Goal: Complete application form: Complete application form

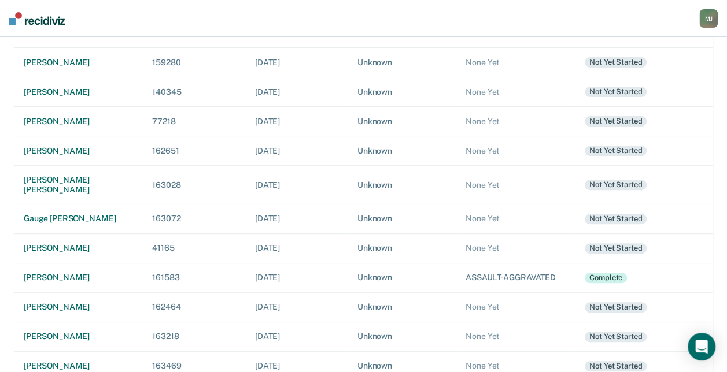
scroll to position [116, 0]
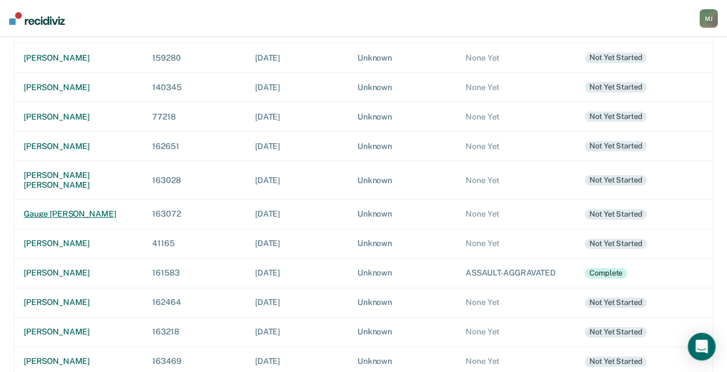
click at [67, 209] on div "gauge [PERSON_NAME]" at bounding box center [79, 214] width 110 height 10
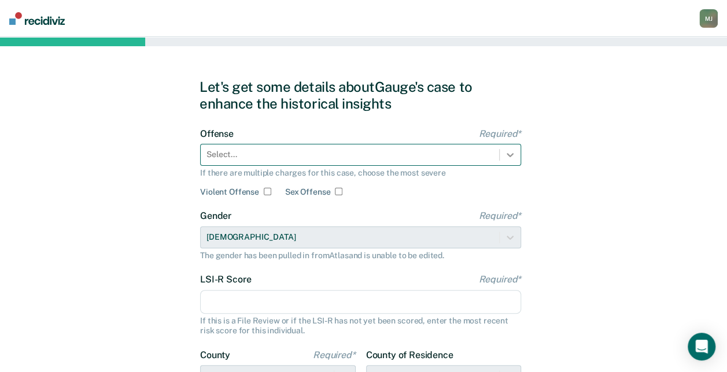
click at [510, 157] on icon at bounding box center [509, 155] width 7 height 4
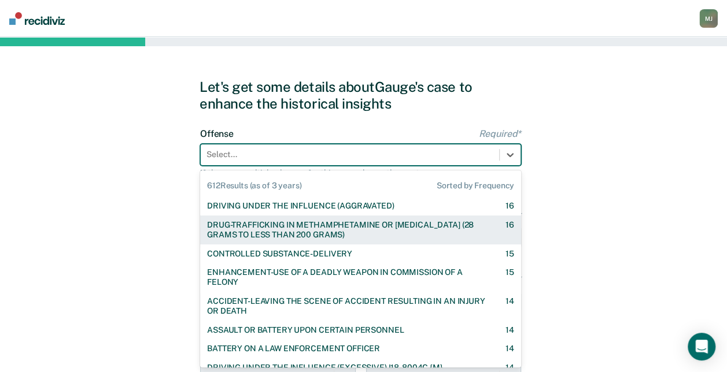
scroll to position [751, 0]
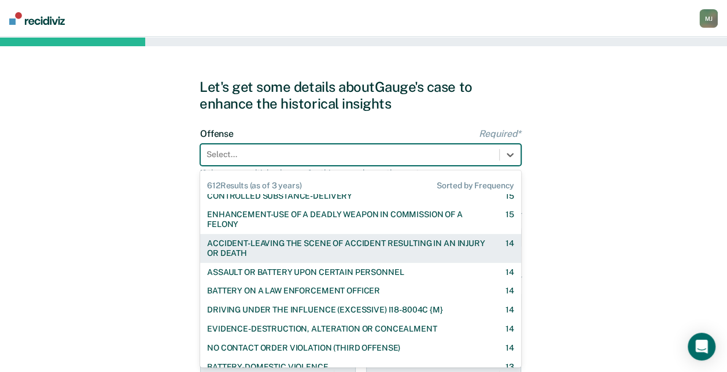
click at [441, 246] on div "ACCIDENT-LEAVING THE SCENE OF ACCIDENT RESULTING IN AN INJURY OR DEATH" at bounding box center [346, 249] width 278 height 20
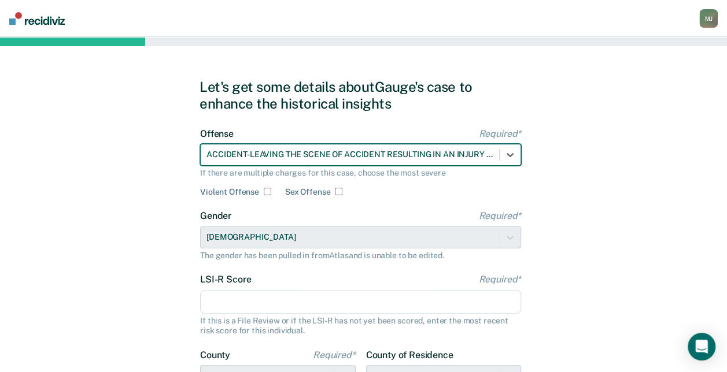
click at [419, 303] on input "LSI-R Score Required*" at bounding box center [360, 302] width 321 height 24
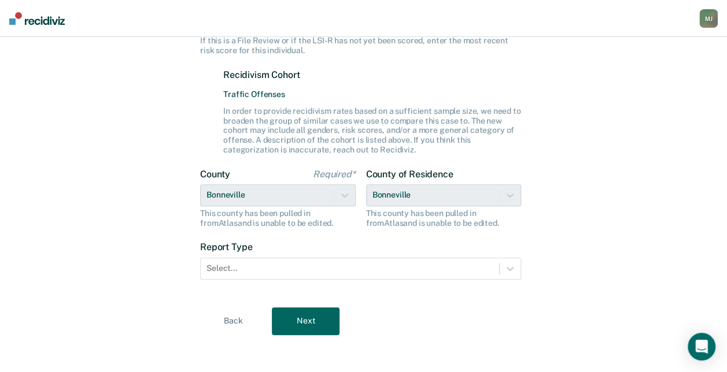
scroll to position [284, 0]
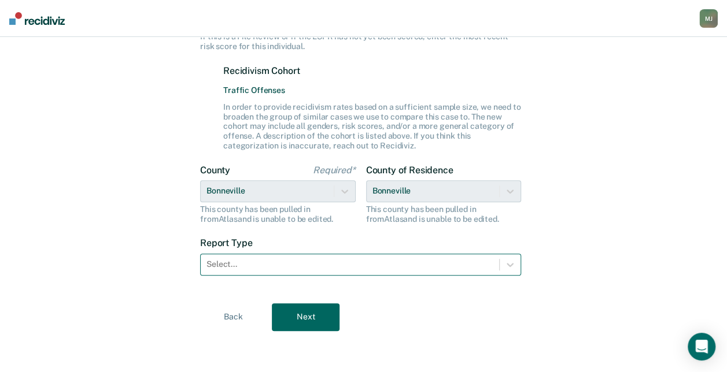
type input "6"
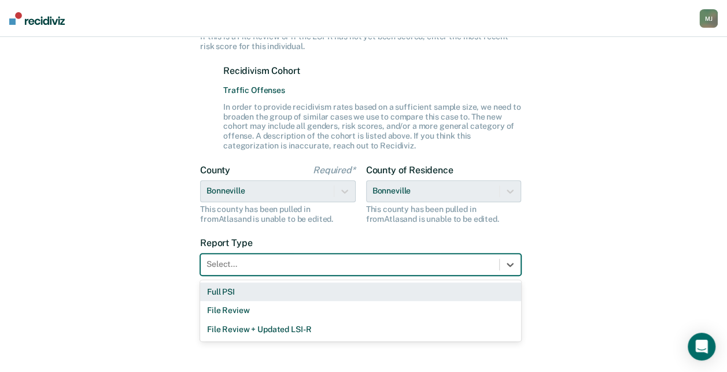
click at [320, 268] on div at bounding box center [349, 264] width 287 height 12
click at [322, 292] on div "Full PSI" at bounding box center [360, 292] width 321 height 19
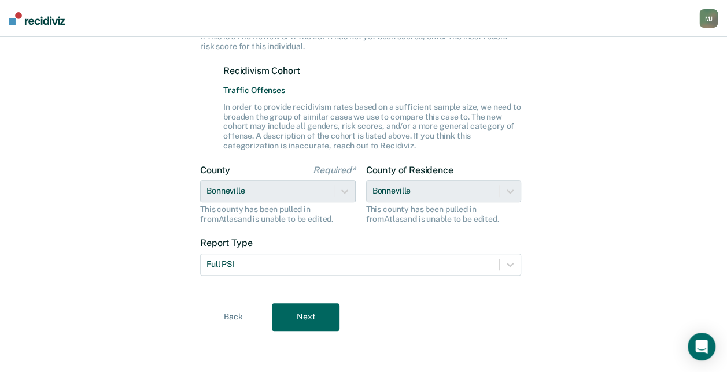
click at [320, 312] on button "Next" at bounding box center [306, 317] width 68 height 28
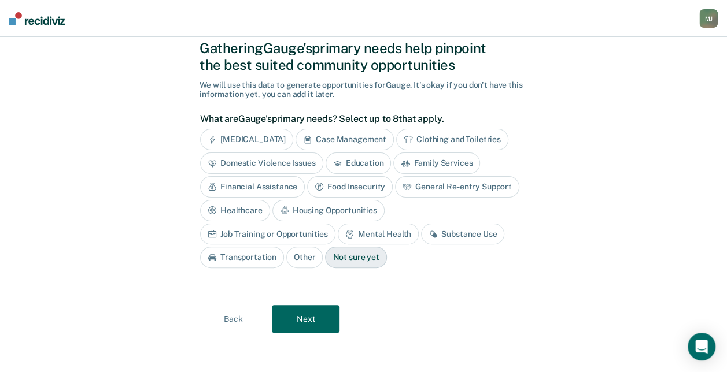
click at [323, 312] on button "Next" at bounding box center [306, 319] width 68 height 28
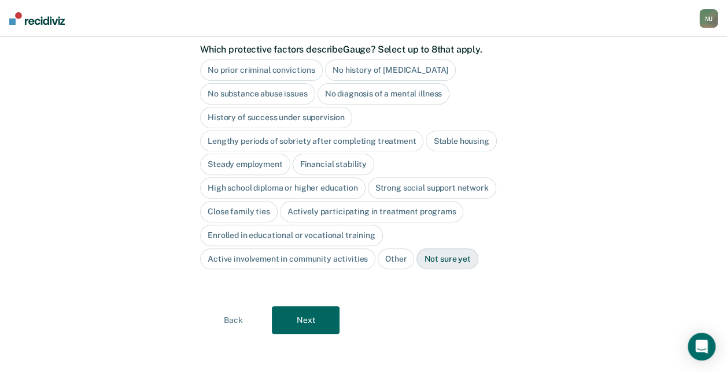
click at [323, 312] on button "Next" at bounding box center [306, 320] width 68 height 28
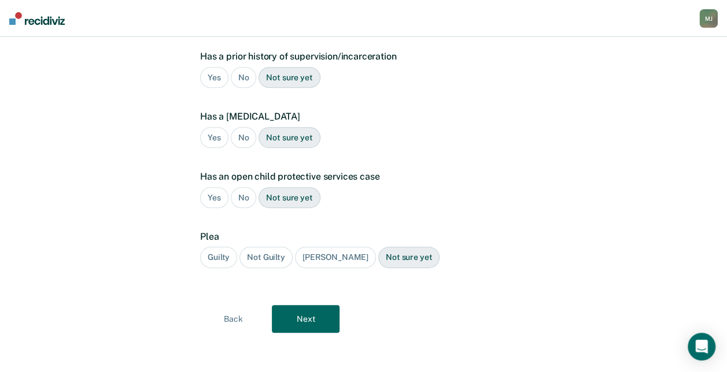
click at [323, 312] on button "Next" at bounding box center [306, 319] width 68 height 28
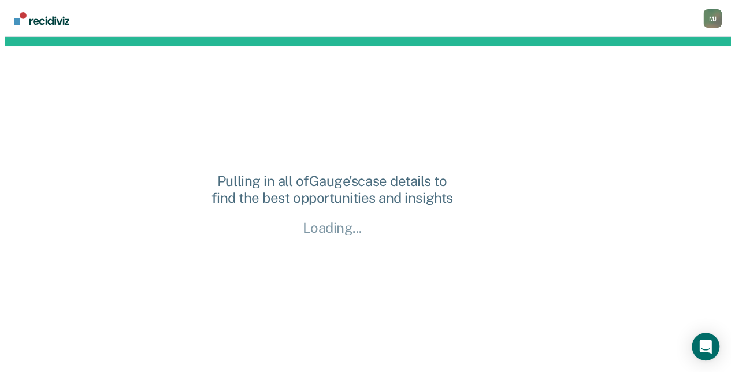
scroll to position [0, 0]
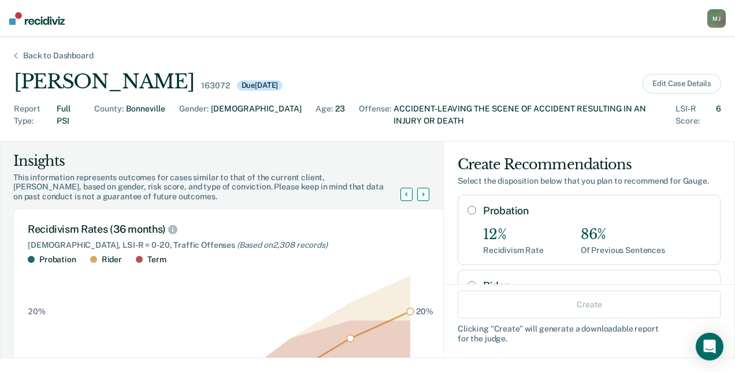
click at [468, 209] on input "Probation" at bounding box center [472, 210] width 9 height 9
radio input "true"
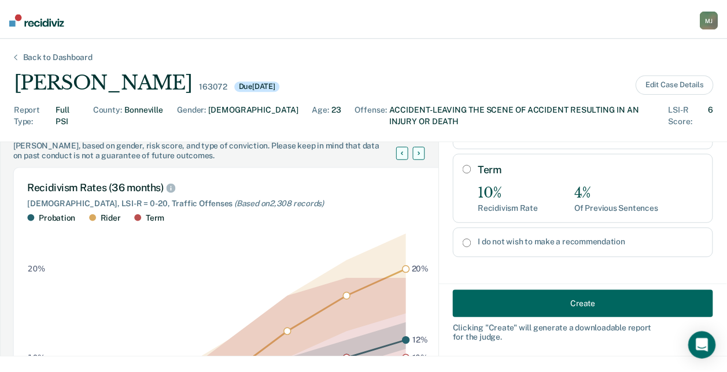
scroll to position [58, 0]
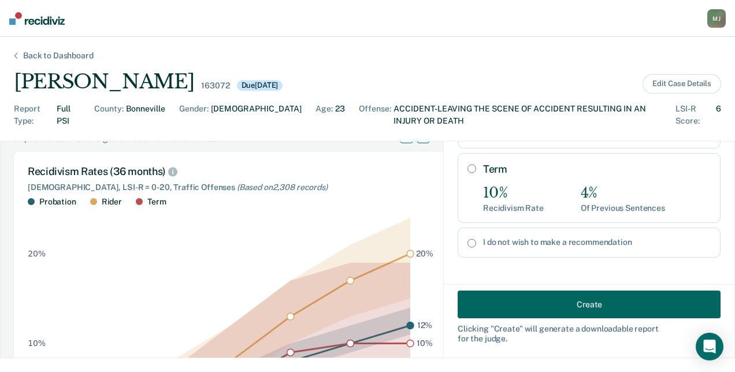
click at [606, 309] on button "Create" at bounding box center [589, 305] width 263 height 28
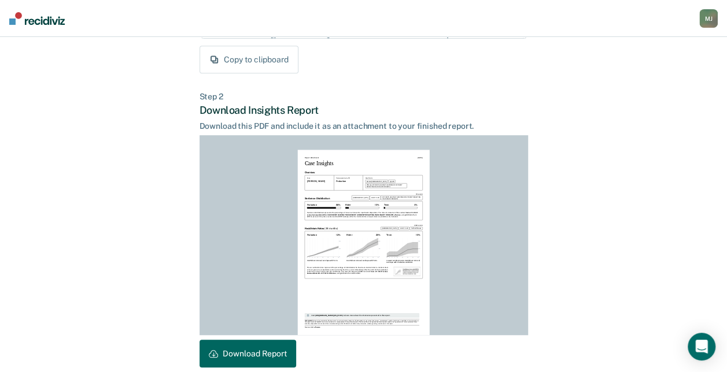
scroll to position [287, 0]
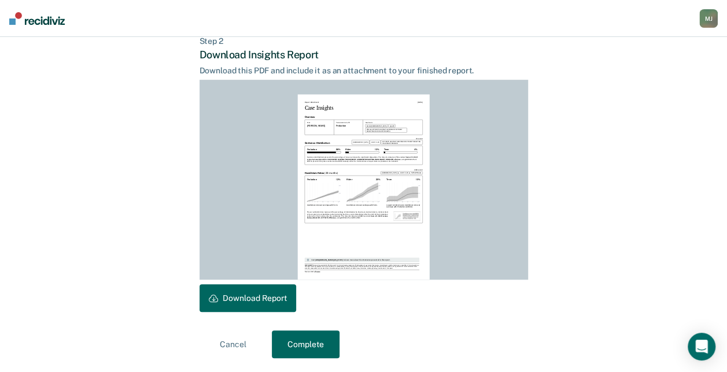
click at [253, 296] on button "Download Report" at bounding box center [247, 298] width 97 height 28
click at [284, 342] on button "Complete" at bounding box center [306, 345] width 68 height 28
